Goal: Transaction & Acquisition: Subscribe to service/newsletter

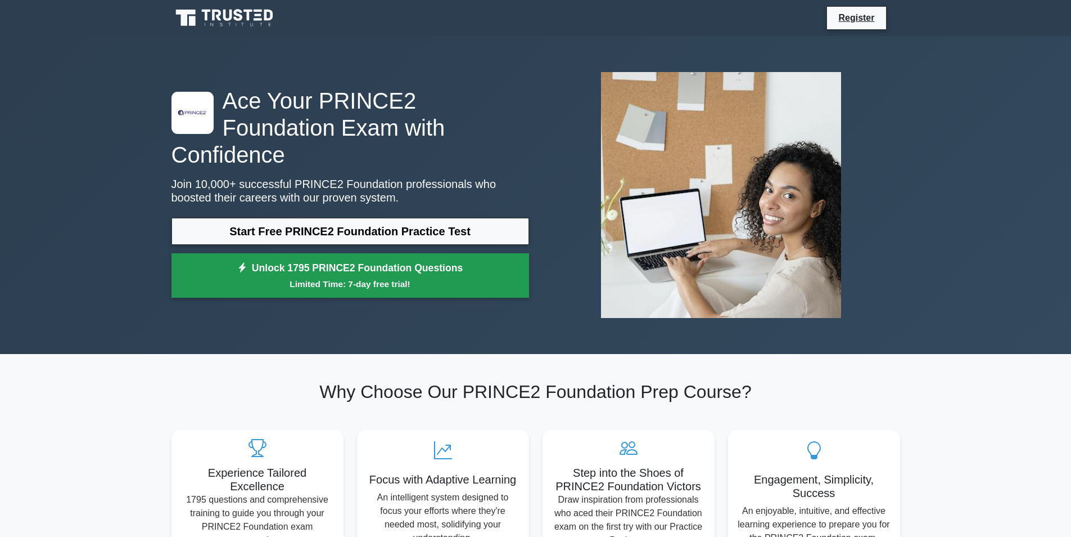
click at [320, 277] on small "Limited Time: 7-day free trial!" at bounding box center [351, 283] width 330 height 13
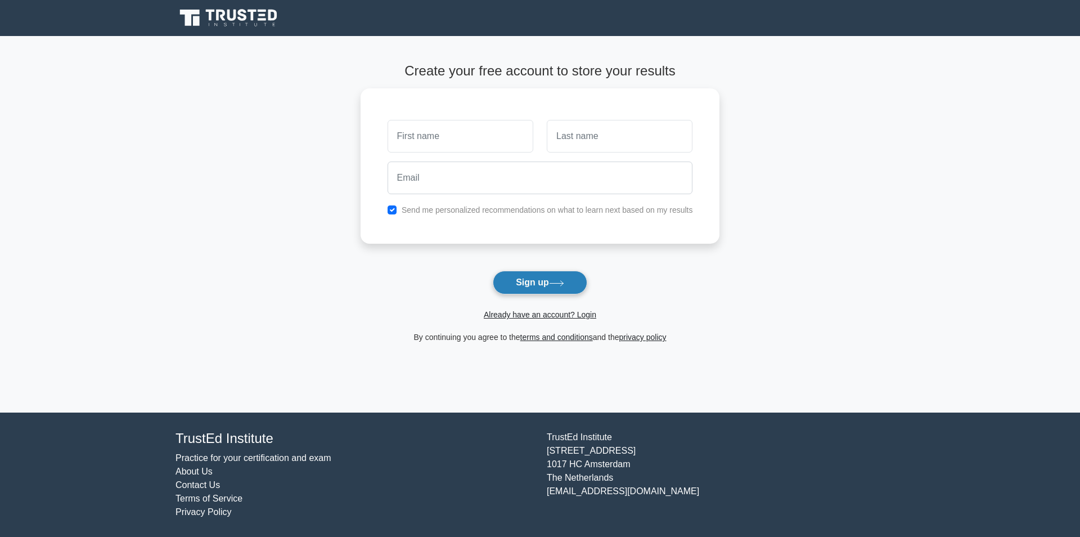
click at [503, 276] on button "Sign up" at bounding box center [540, 283] width 94 height 24
click at [578, 286] on button "Sign up" at bounding box center [540, 283] width 94 height 24
click at [579, 292] on button "Sign up" at bounding box center [540, 283] width 94 height 24
